Goal: Task Accomplishment & Management: Manage account settings

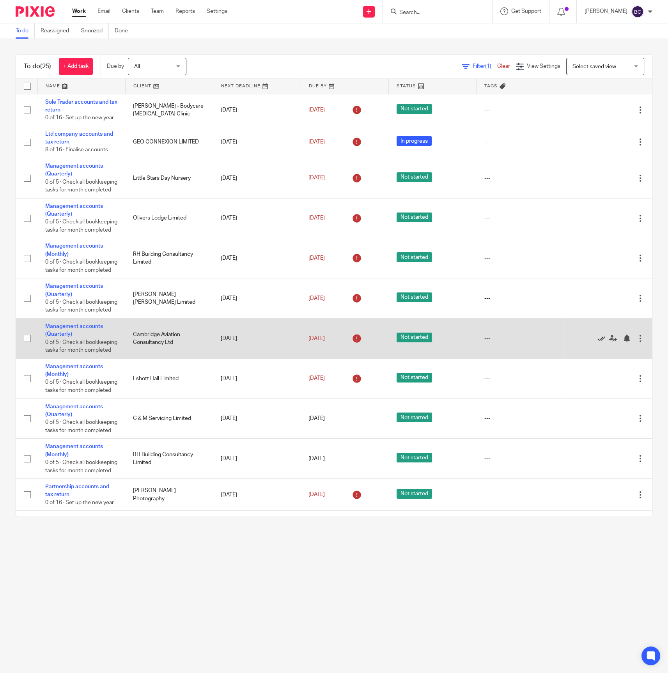
click at [597, 342] on icon at bounding box center [601, 339] width 8 height 8
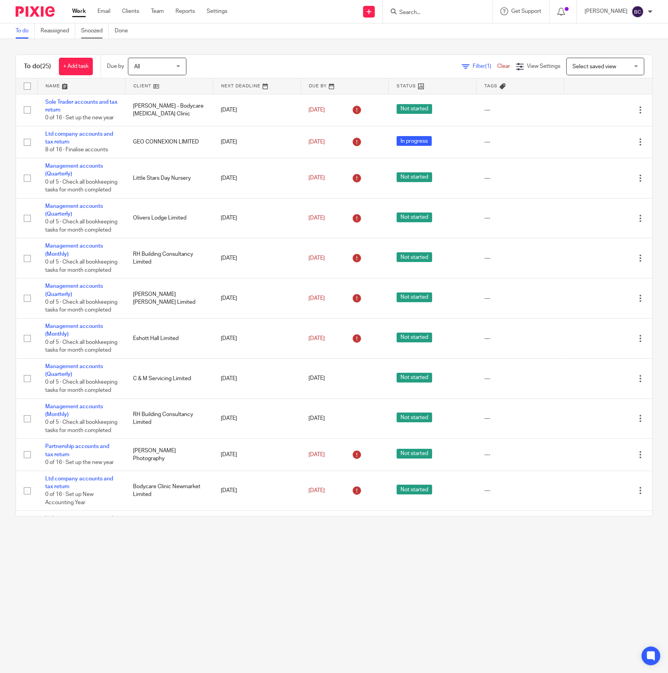
click at [101, 27] on link "Snoozed" at bounding box center [95, 30] width 28 height 15
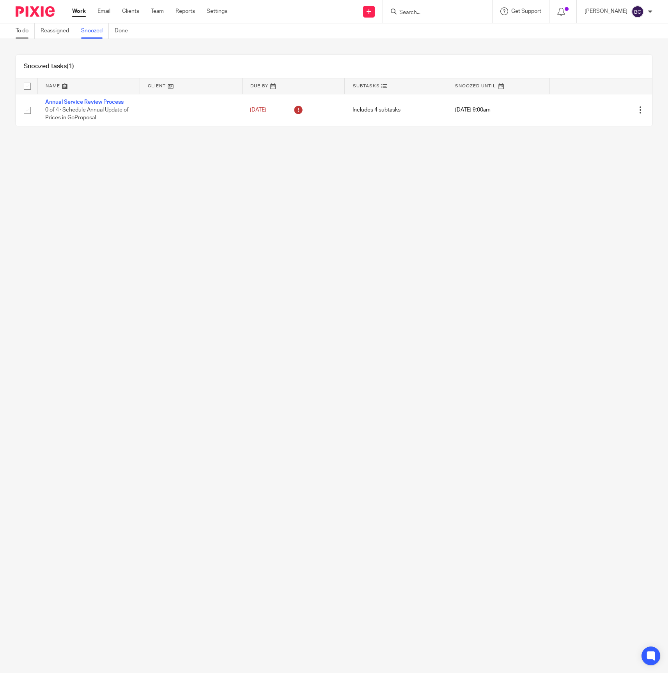
click at [18, 35] on link "To do" at bounding box center [25, 30] width 19 height 15
